Goal: Task Accomplishment & Management: Manage account settings

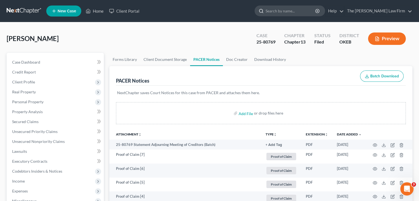
click at [300, 12] on input "search" at bounding box center [290, 11] width 50 height 10
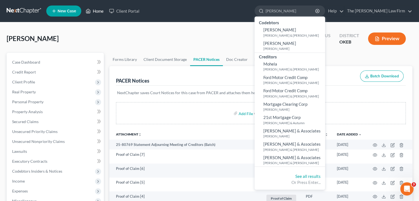
type input "[PERSON_NAME]"
click at [94, 11] on link "Home" at bounding box center [94, 11] width 23 height 10
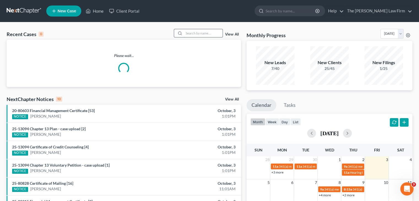
click at [201, 31] on input "search" at bounding box center [203, 33] width 39 height 8
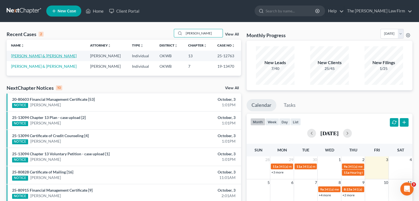
type input "[PERSON_NAME]"
click at [17, 55] on link "[PERSON_NAME] & [PERSON_NAME]" at bounding box center [44, 55] width 66 height 5
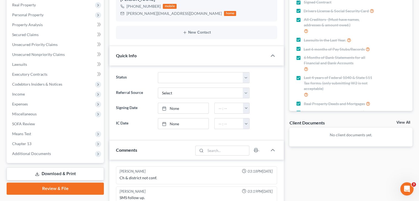
scroll to position [110, 0]
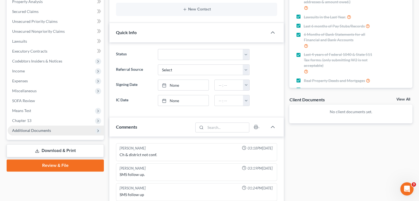
click at [78, 128] on span "Additional Documents" at bounding box center [56, 131] width 96 height 10
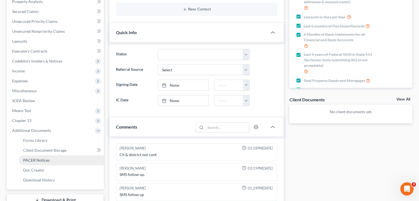
click at [71, 160] on link "PACER Notices" at bounding box center [61, 160] width 85 height 10
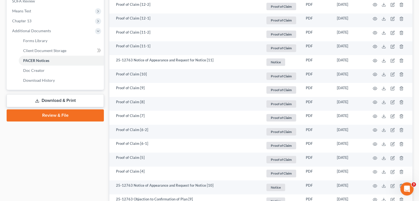
scroll to position [212, 0]
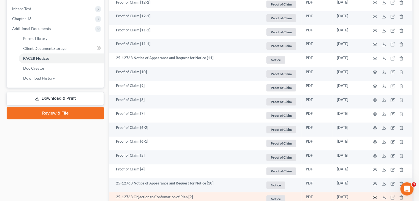
click at [375, 196] on icon "button" at bounding box center [374, 197] width 4 height 4
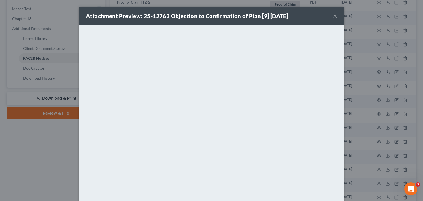
click at [333, 15] on button "×" at bounding box center [335, 16] width 4 height 7
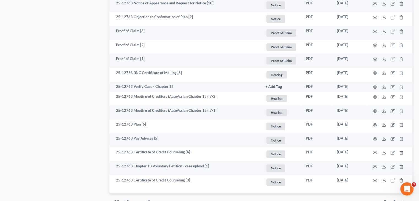
scroll to position [404, 0]
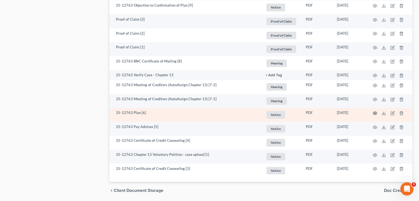
click at [375, 115] on icon "button" at bounding box center [374, 113] width 4 height 4
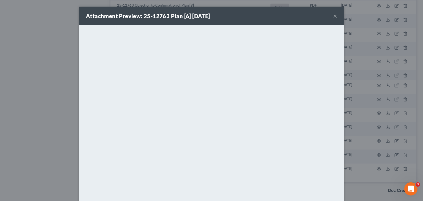
click at [333, 16] on button "×" at bounding box center [335, 16] width 4 height 7
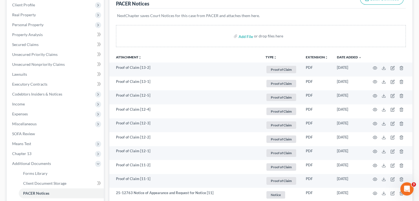
scroll to position [0, 0]
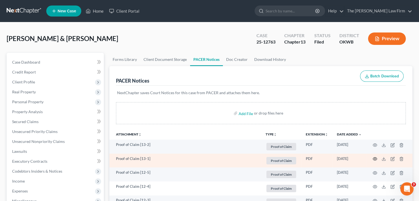
click at [375, 158] on icon "button" at bounding box center [374, 159] width 4 height 4
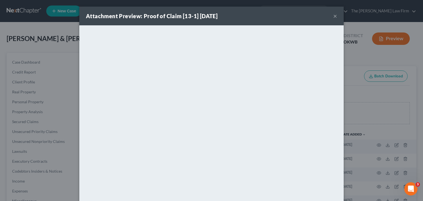
click at [333, 15] on button "×" at bounding box center [335, 16] width 4 height 7
